Goal: Information Seeking & Learning: Learn about a topic

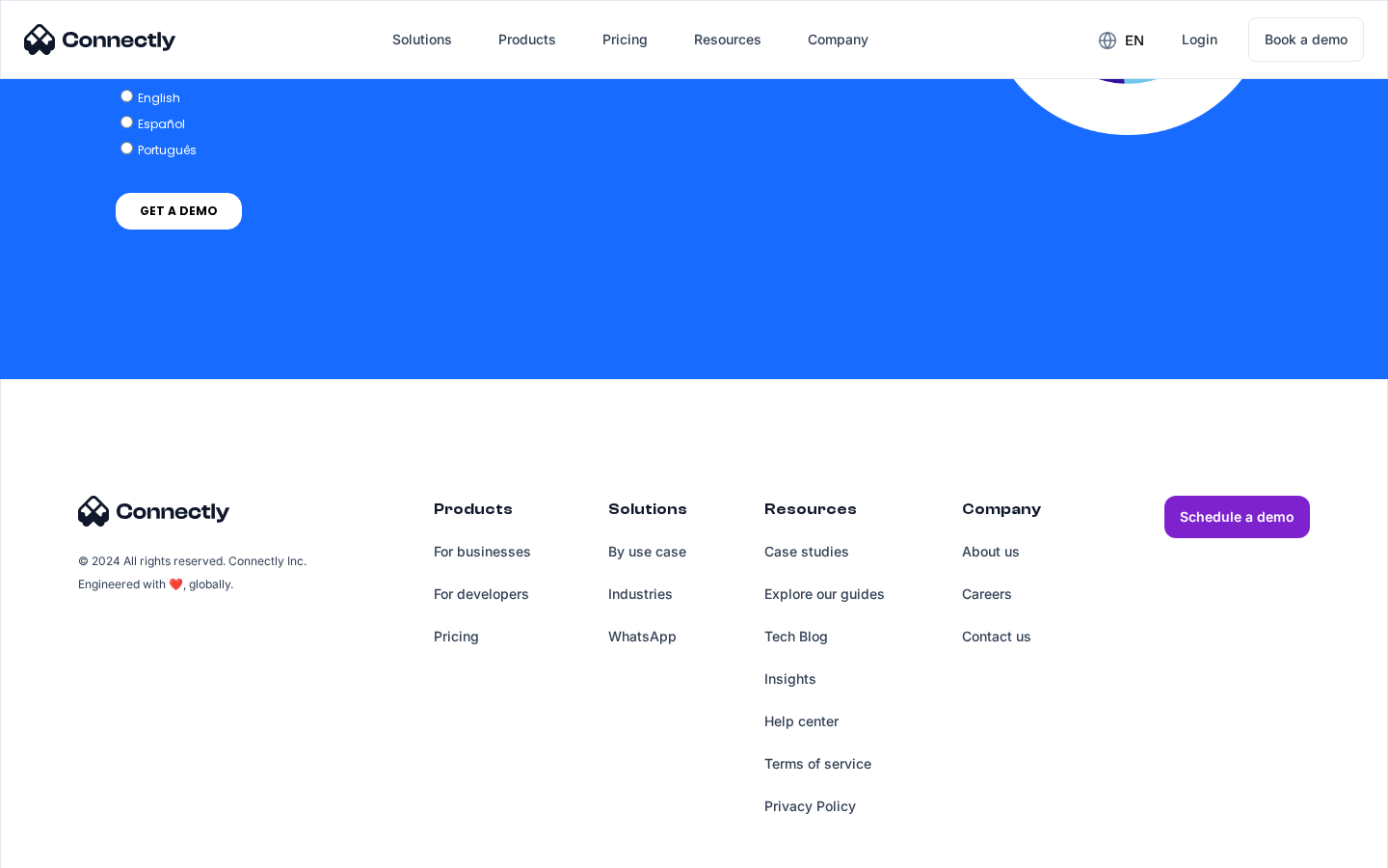
scroll to position [4232, 0]
